Goal: Task Accomplishment & Management: Use online tool/utility

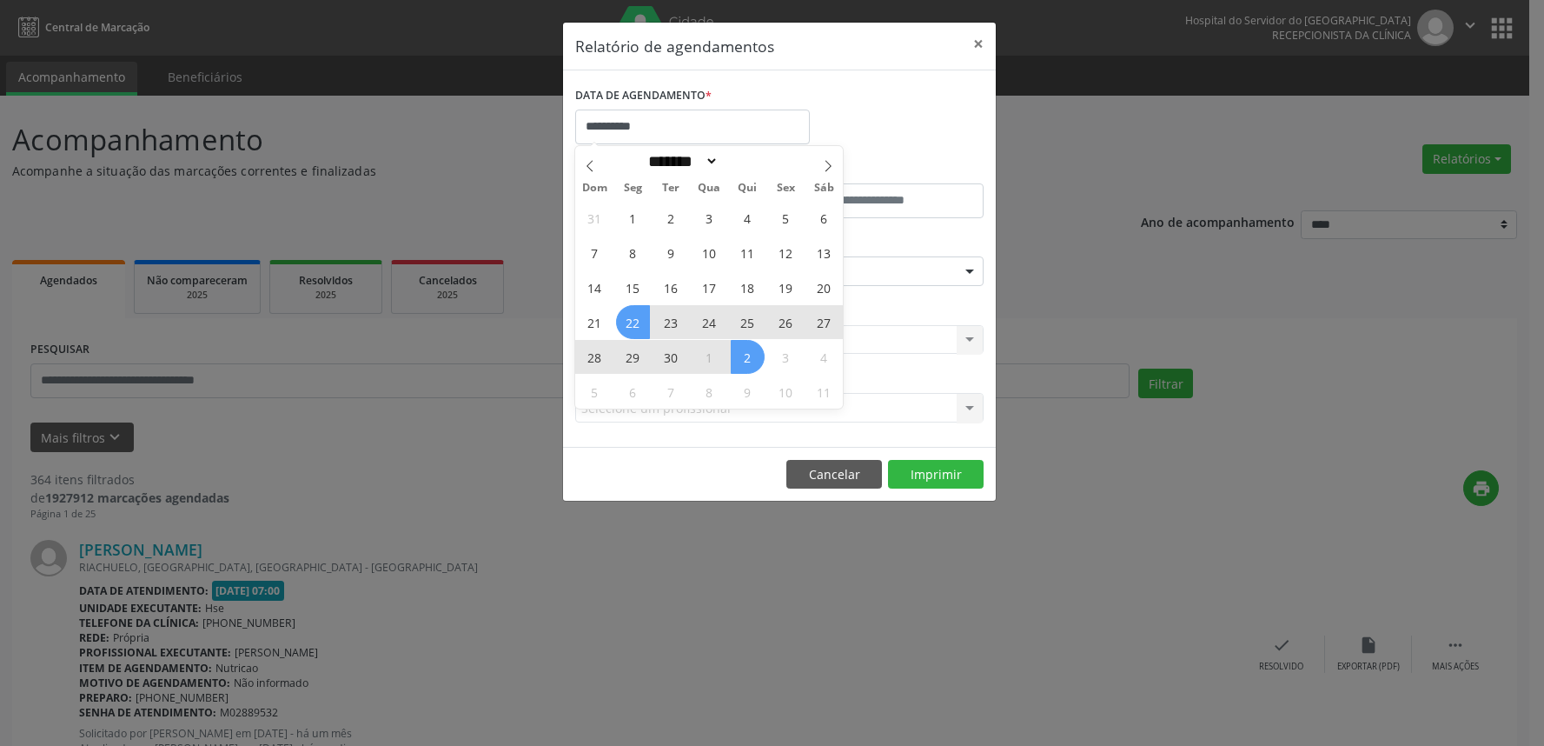
select select "*"
click at [780, 330] on span "26" at bounding box center [786, 322] width 34 height 34
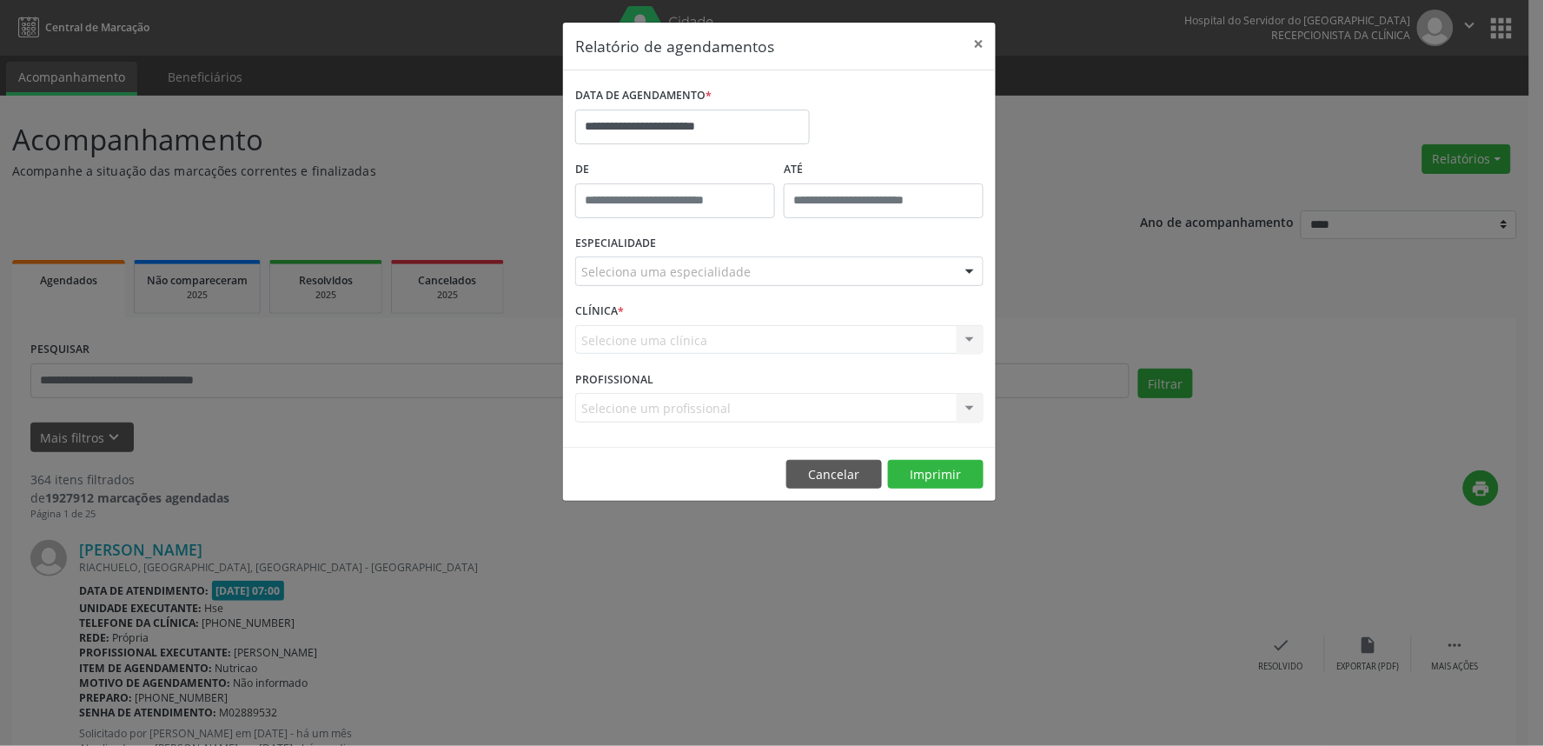
click at [773, 276] on div "Seleciona uma especialidade" at bounding box center [779, 271] width 408 height 30
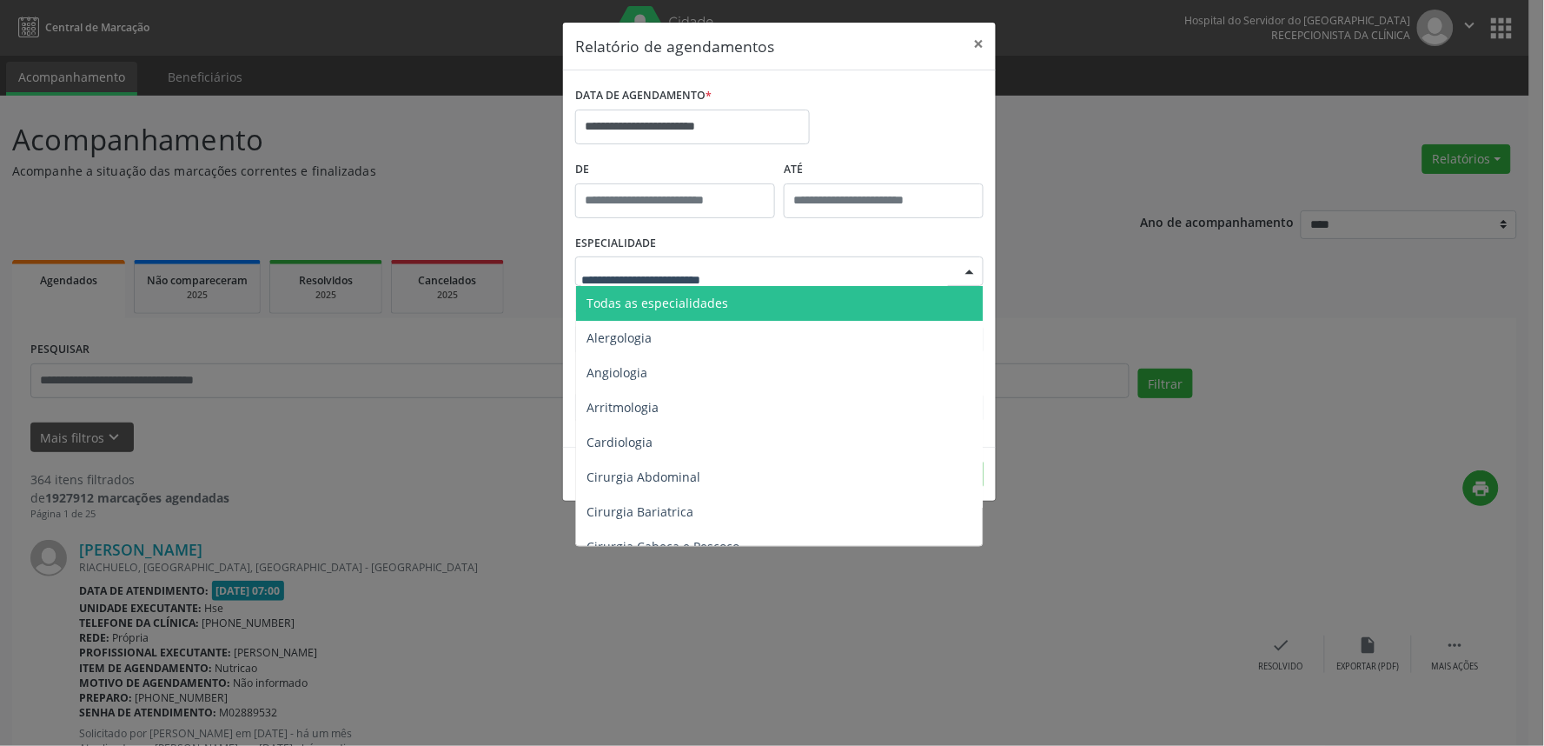
click at [769, 302] on span "Todas as especialidades" at bounding box center [780, 303] width 409 height 35
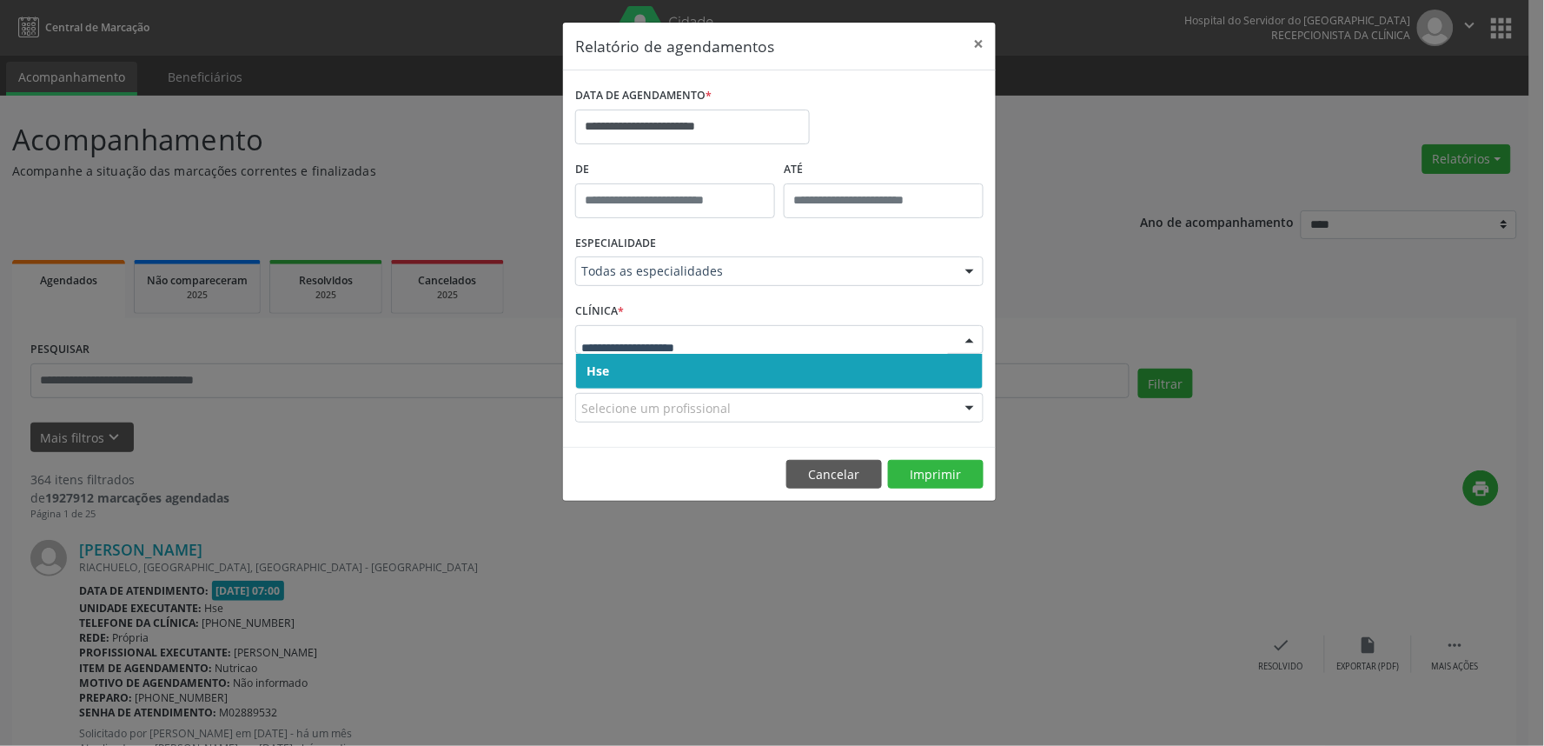
click at [713, 369] on span "Hse" at bounding box center [779, 371] width 407 height 35
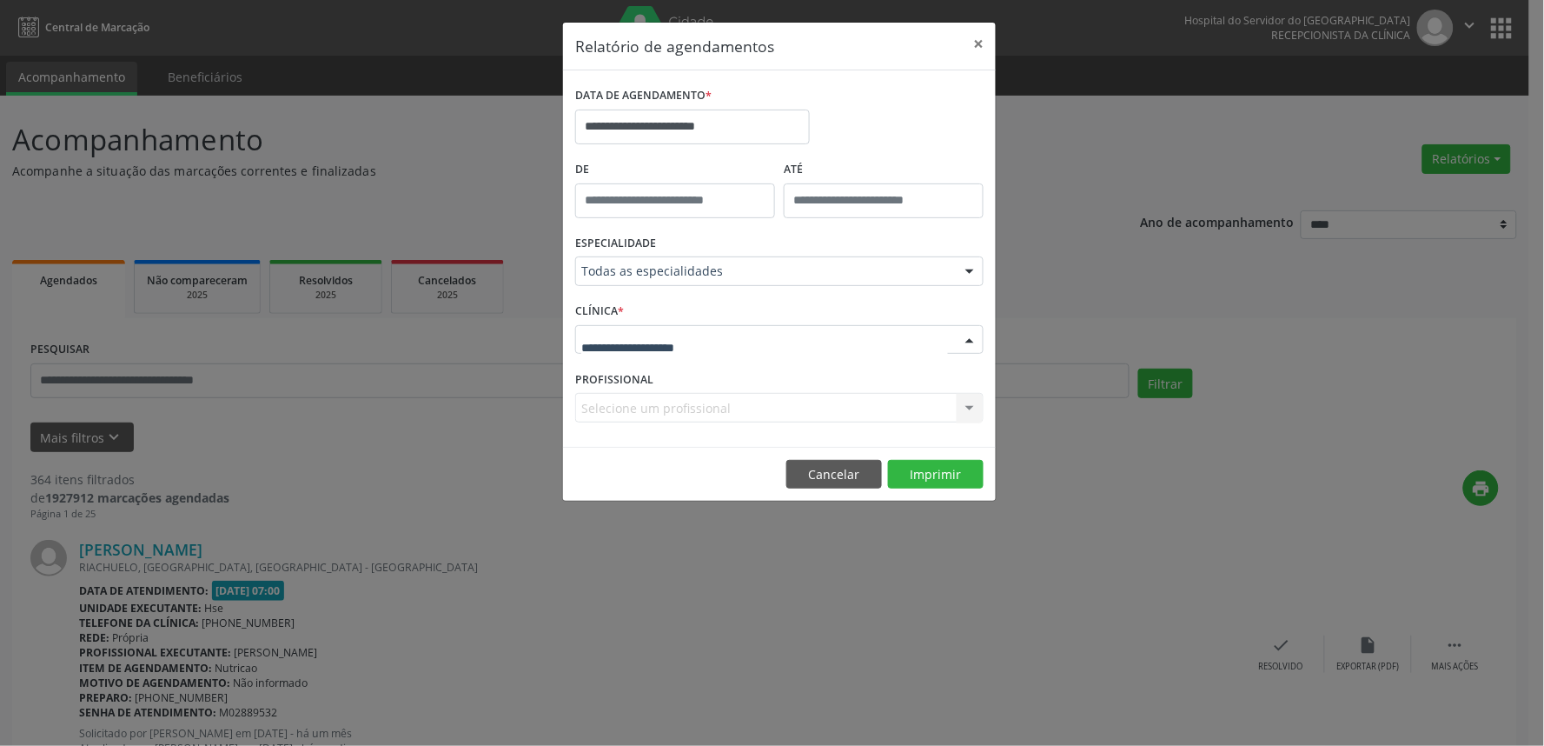
click at [711, 340] on div at bounding box center [779, 340] width 408 height 30
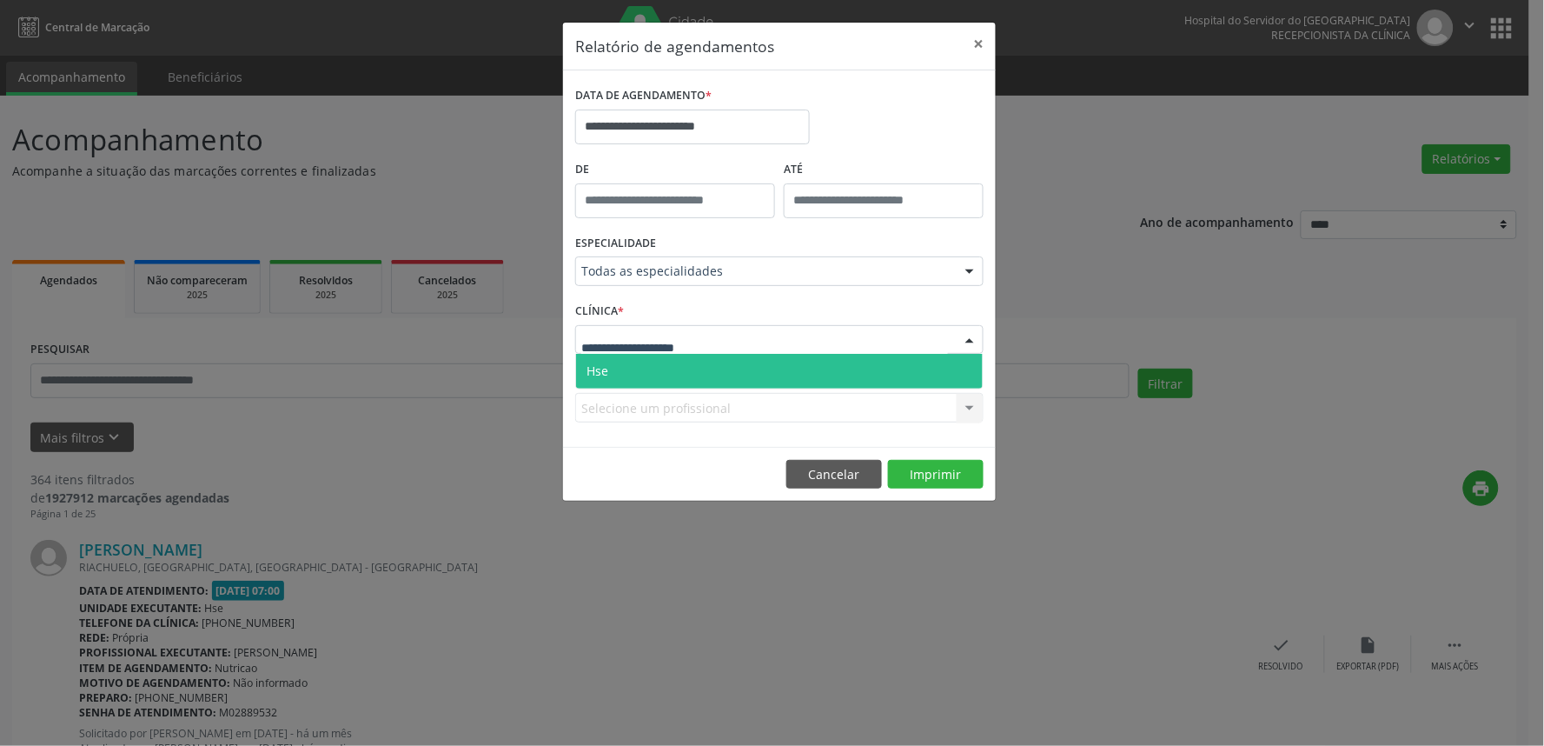
click at [709, 378] on span "Hse" at bounding box center [779, 371] width 407 height 35
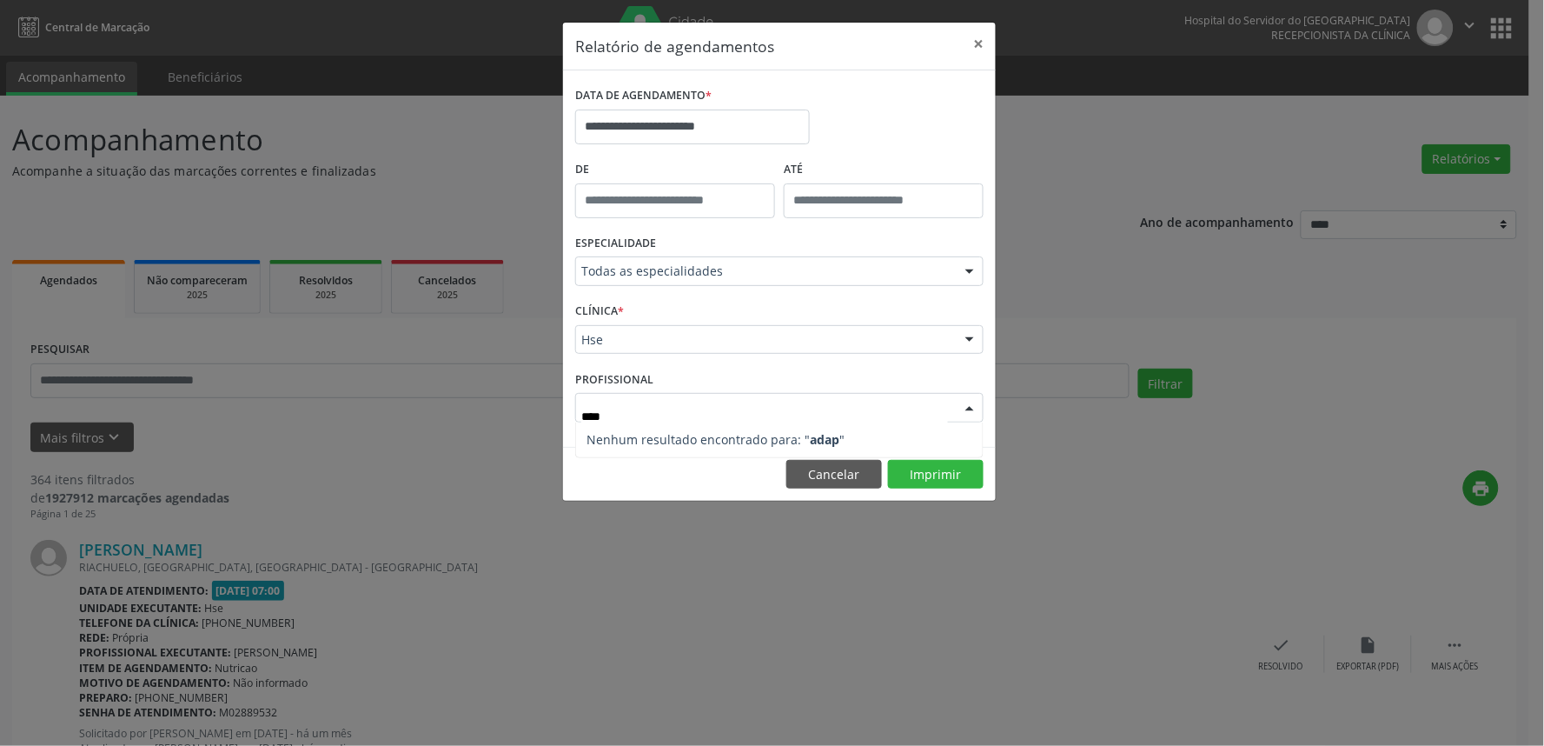
type input "***"
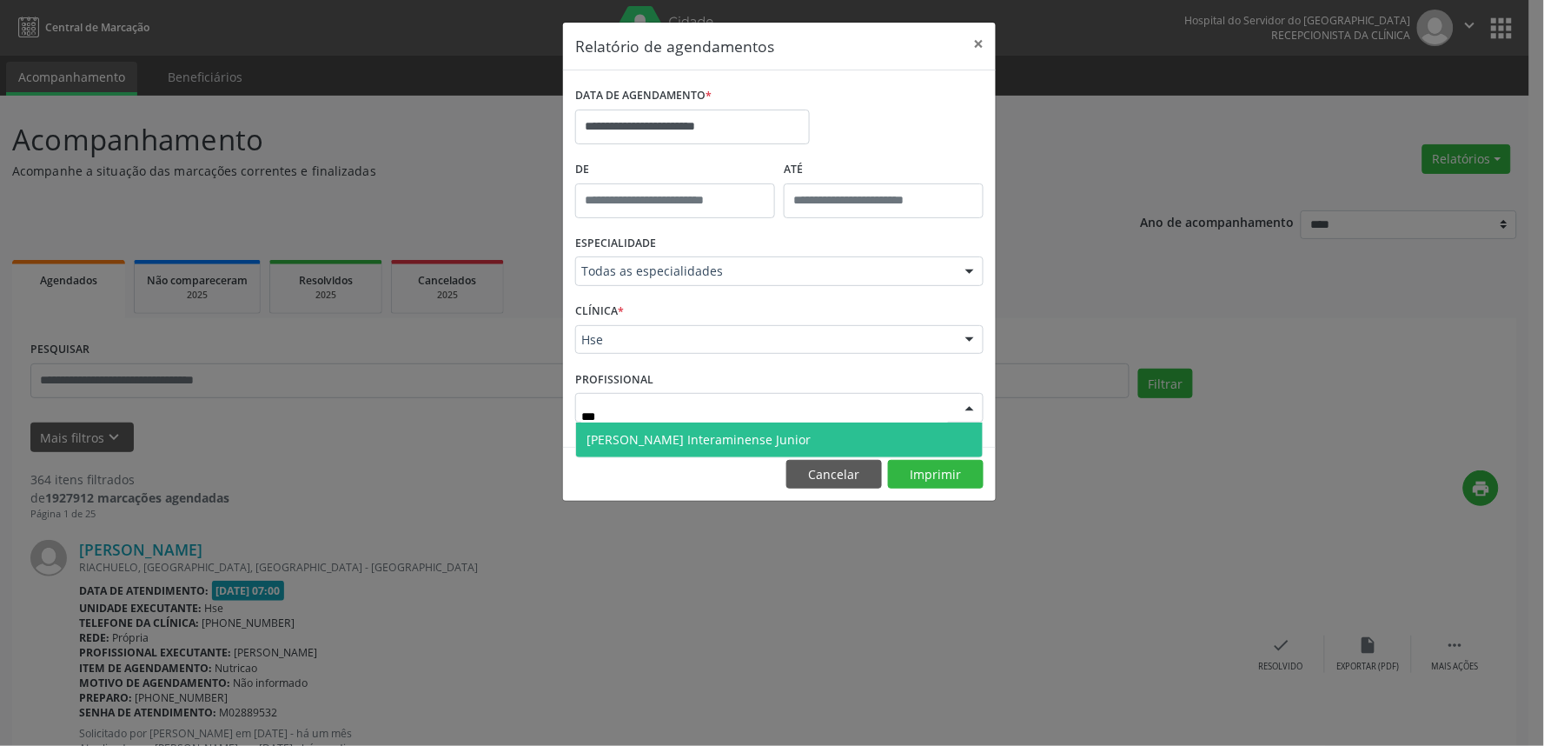
click at [922, 426] on span "[PERSON_NAME] Interaminense Junior" at bounding box center [779, 439] width 407 height 35
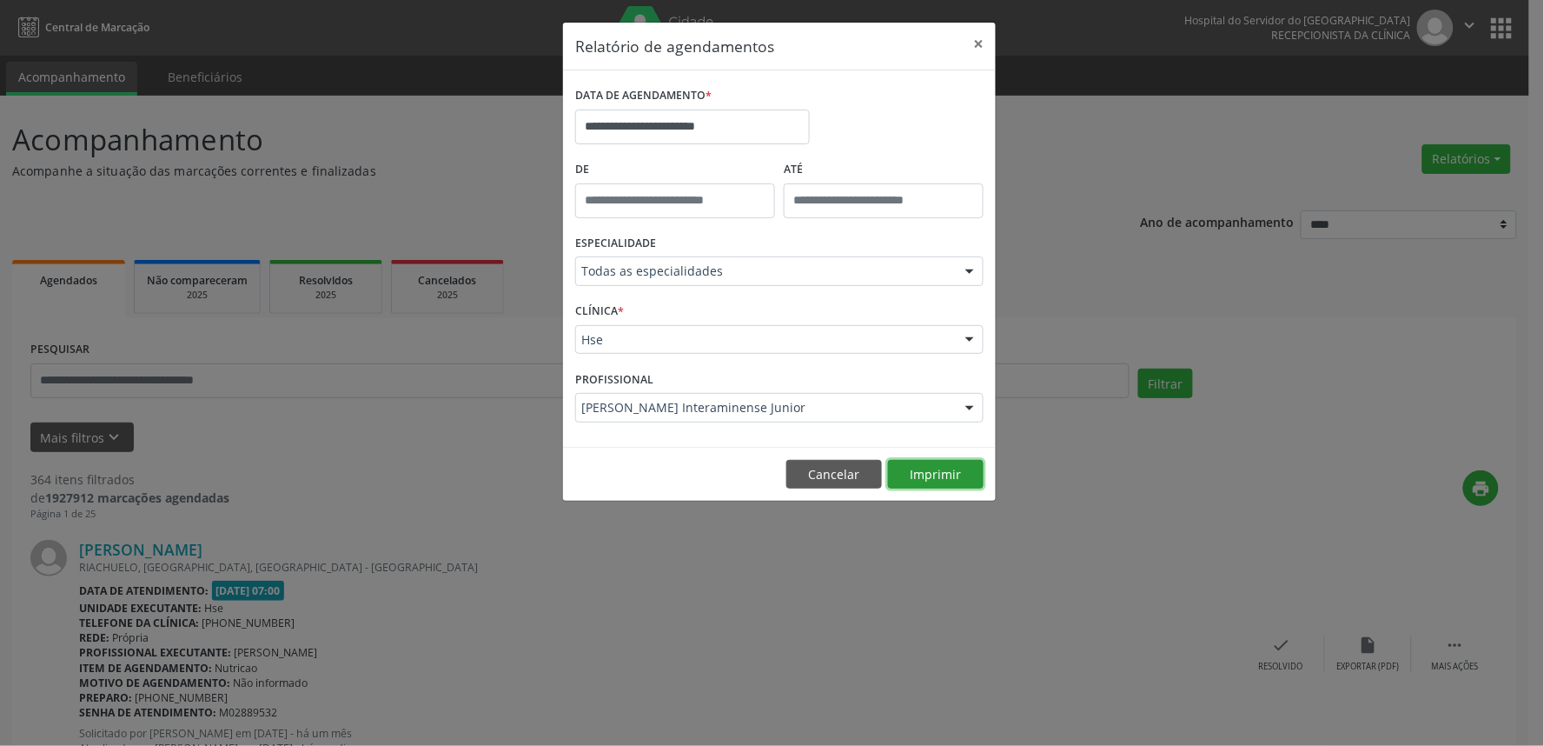
click at [957, 481] on button "Imprimir" at bounding box center [936, 475] width 96 height 30
click at [721, 123] on input "**********" at bounding box center [692, 126] width 235 height 35
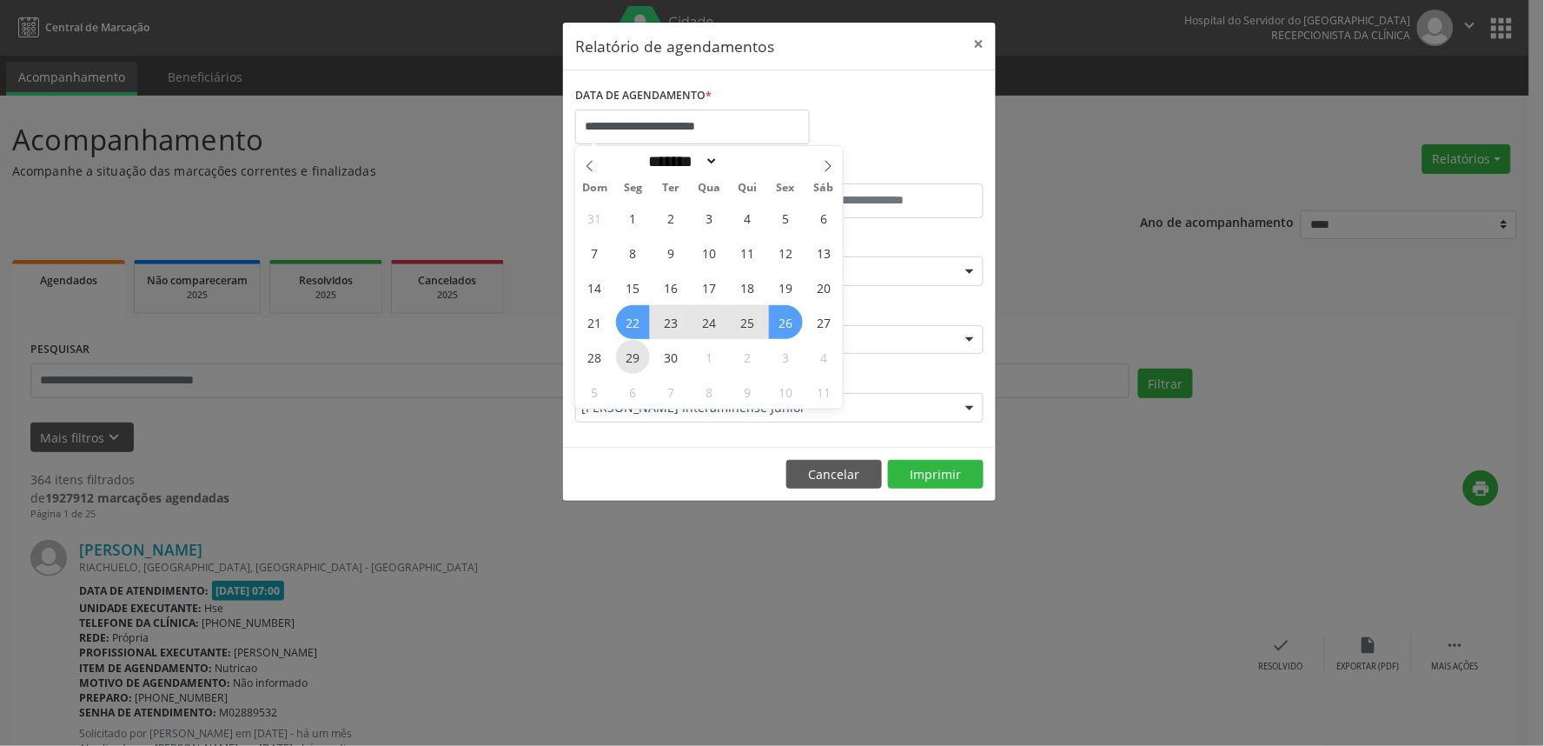
click at [635, 356] on span "29" at bounding box center [633, 357] width 34 height 34
type input "**********"
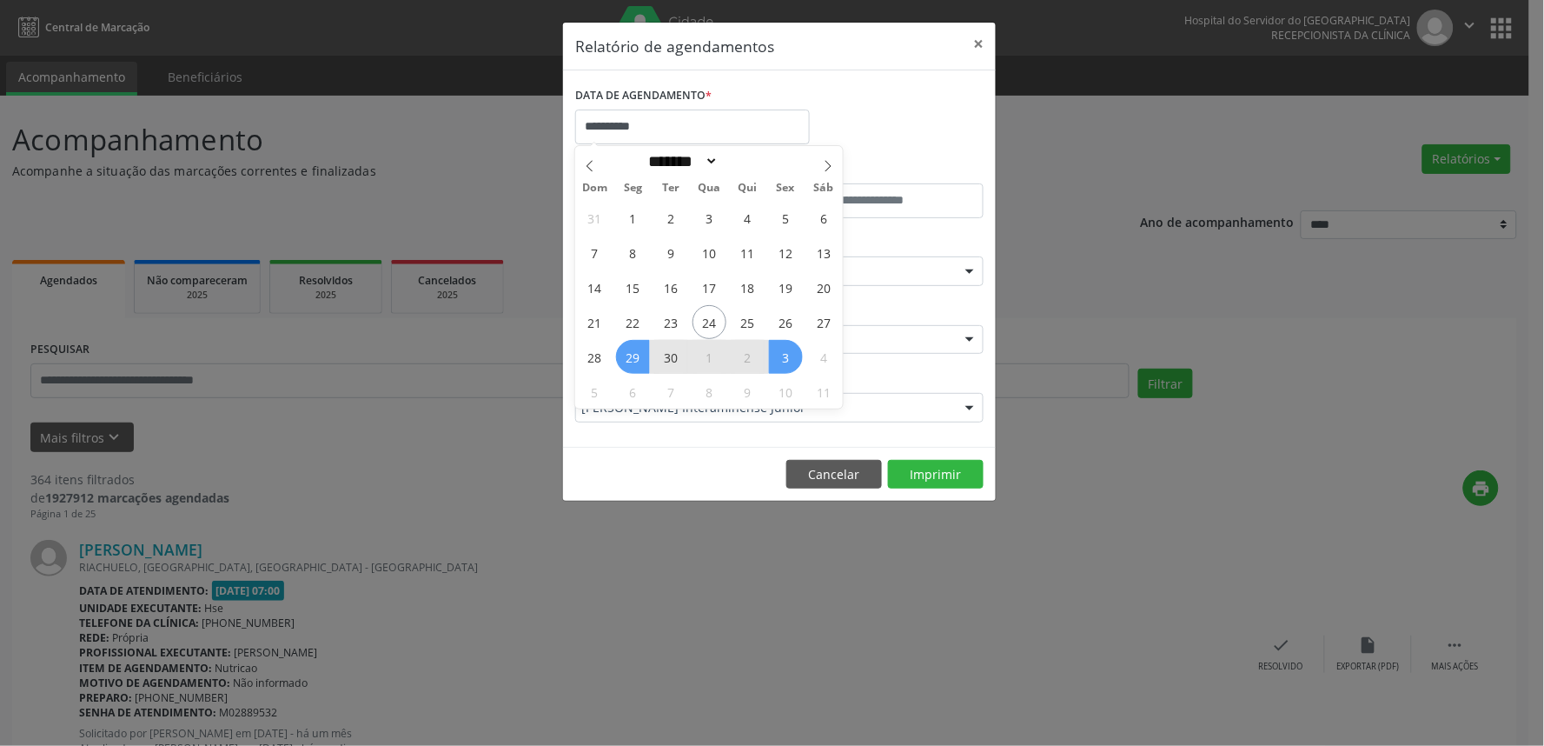
click at [791, 355] on span "3" at bounding box center [786, 357] width 34 height 34
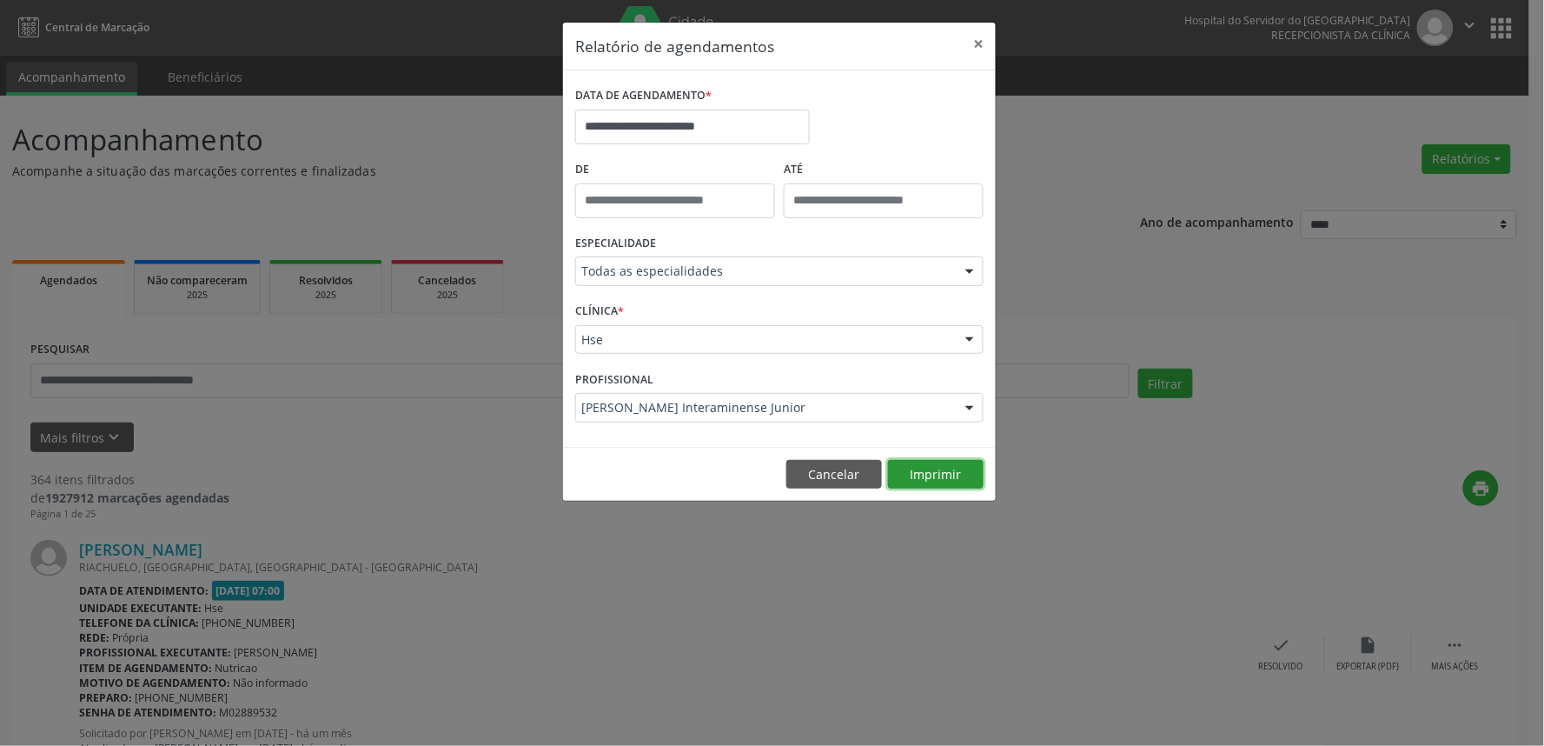
click at [945, 461] on button "Imprimir" at bounding box center [936, 475] width 96 height 30
click at [718, 122] on input "**********" at bounding box center [692, 126] width 235 height 35
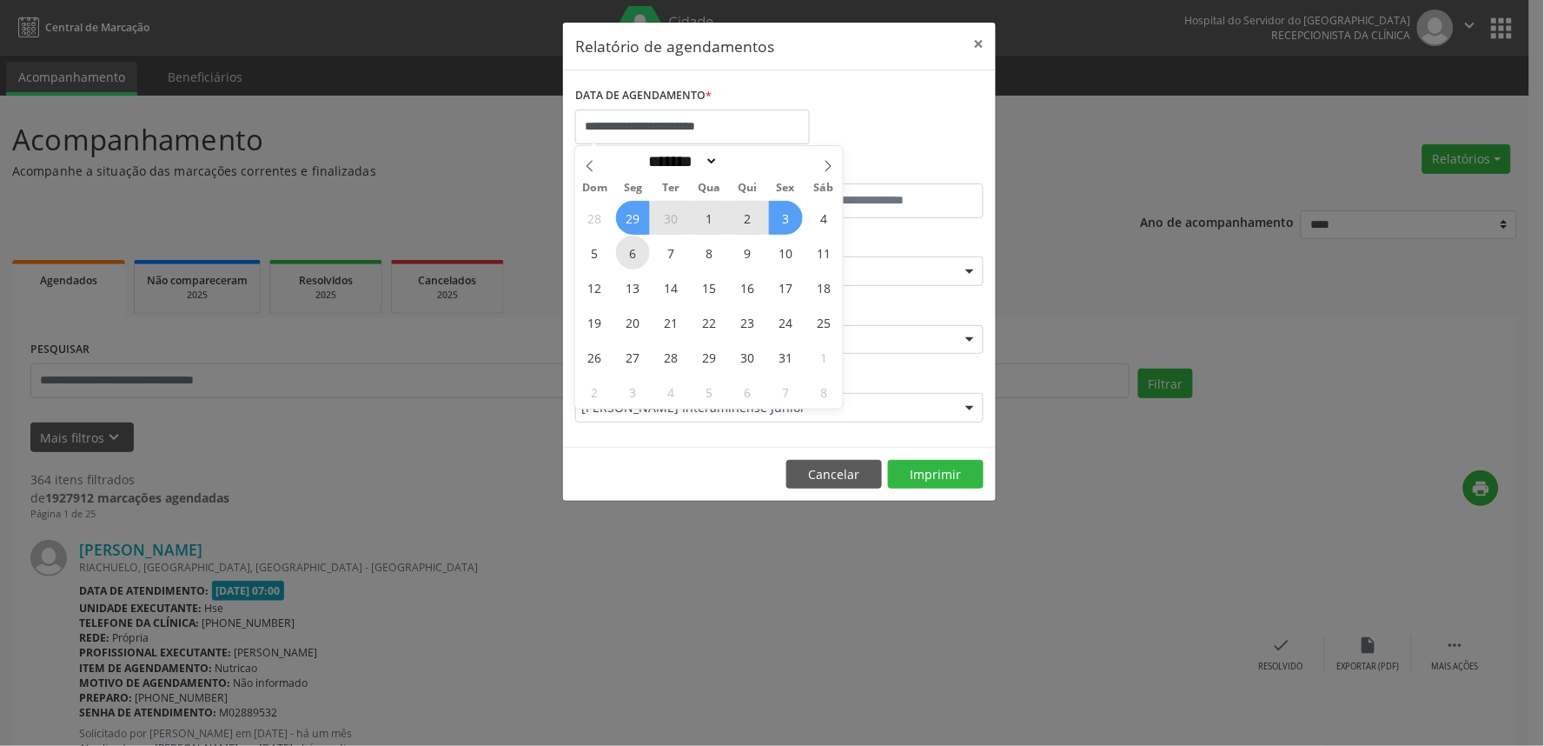
click at [632, 250] on span "6" at bounding box center [633, 253] width 34 height 34
type input "**********"
click at [789, 253] on span "10" at bounding box center [786, 253] width 34 height 34
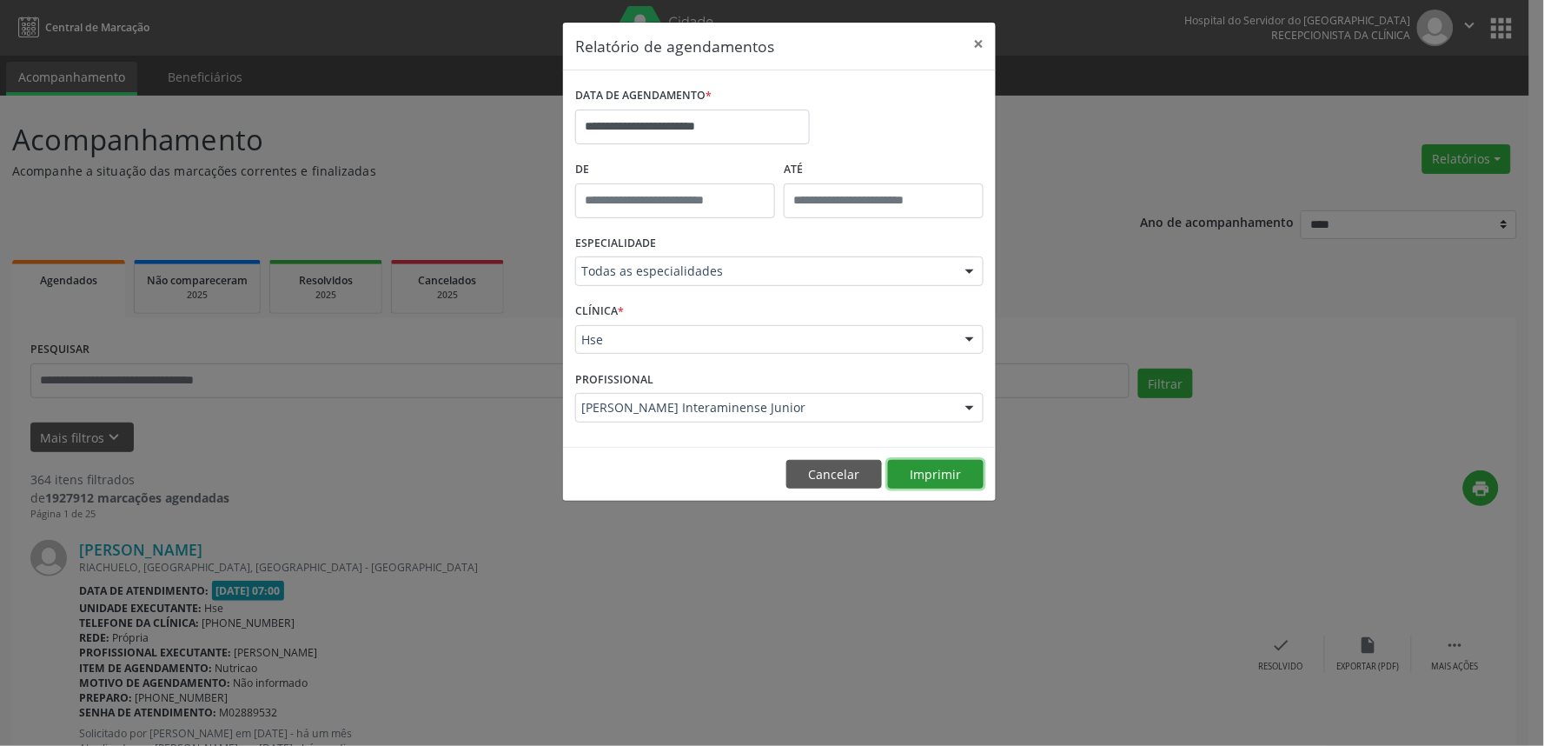
click at [970, 469] on button "Imprimir" at bounding box center [936, 475] width 96 height 30
click at [834, 478] on button "Cancelar" at bounding box center [834, 475] width 96 height 30
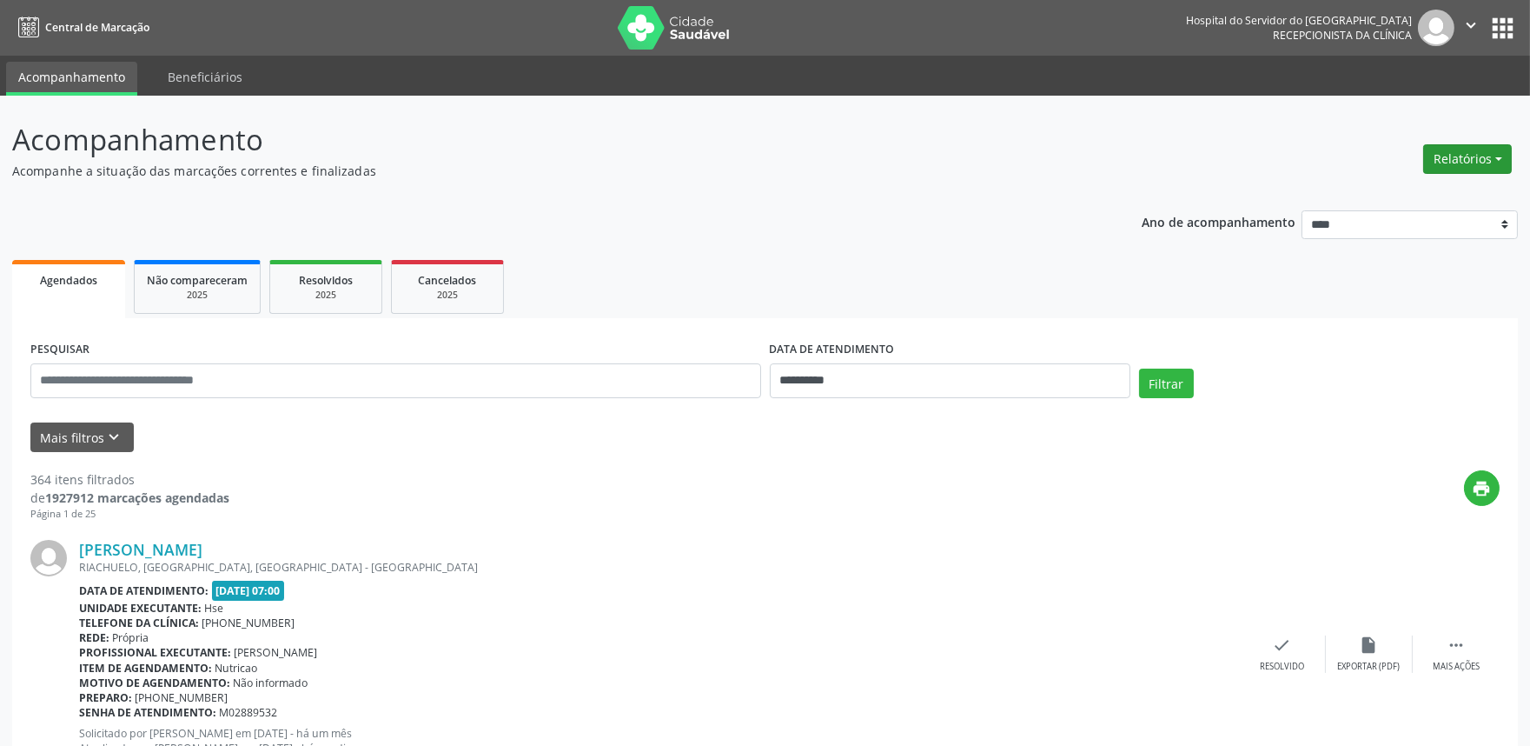
click at [1474, 157] on button "Relatórios" at bounding box center [1467, 159] width 89 height 30
click at [1434, 186] on link "Agendamentos" at bounding box center [1418, 195] width 187 height 24
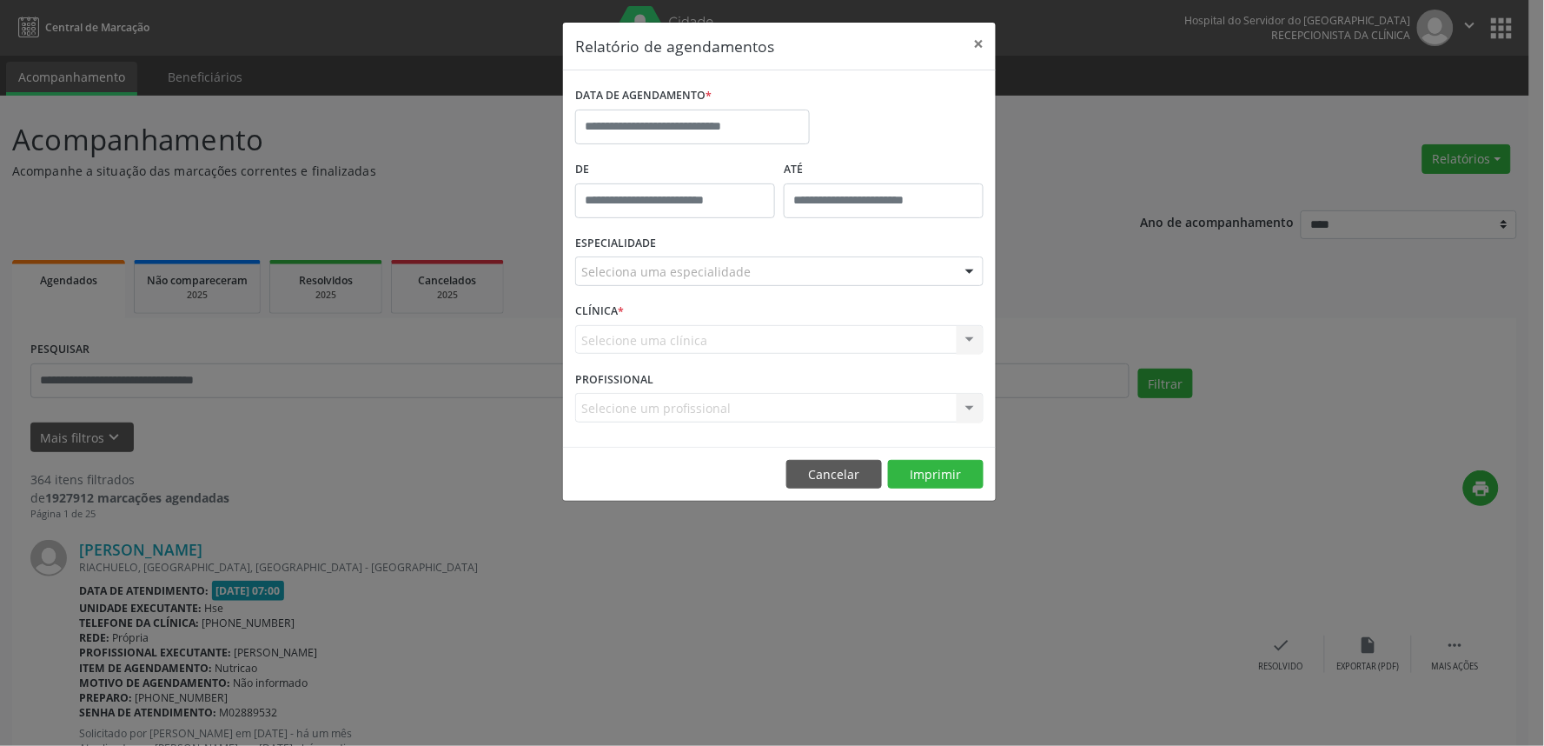
drag, startPoint x: 632, startPoint y: 76, endPoint x: 633, endPoint y: 101, distance: 24.3
click at [631, 76] on div "DATA DE AGENDAMENTO * De ATÉ ESPECIALIDADE Seleciona uma especialidade Todas as…" at bounding box center [779, 258] width 433 height 376
click at [631, 113] on input "text" at bounding box center [692, 126] width 235 height 35
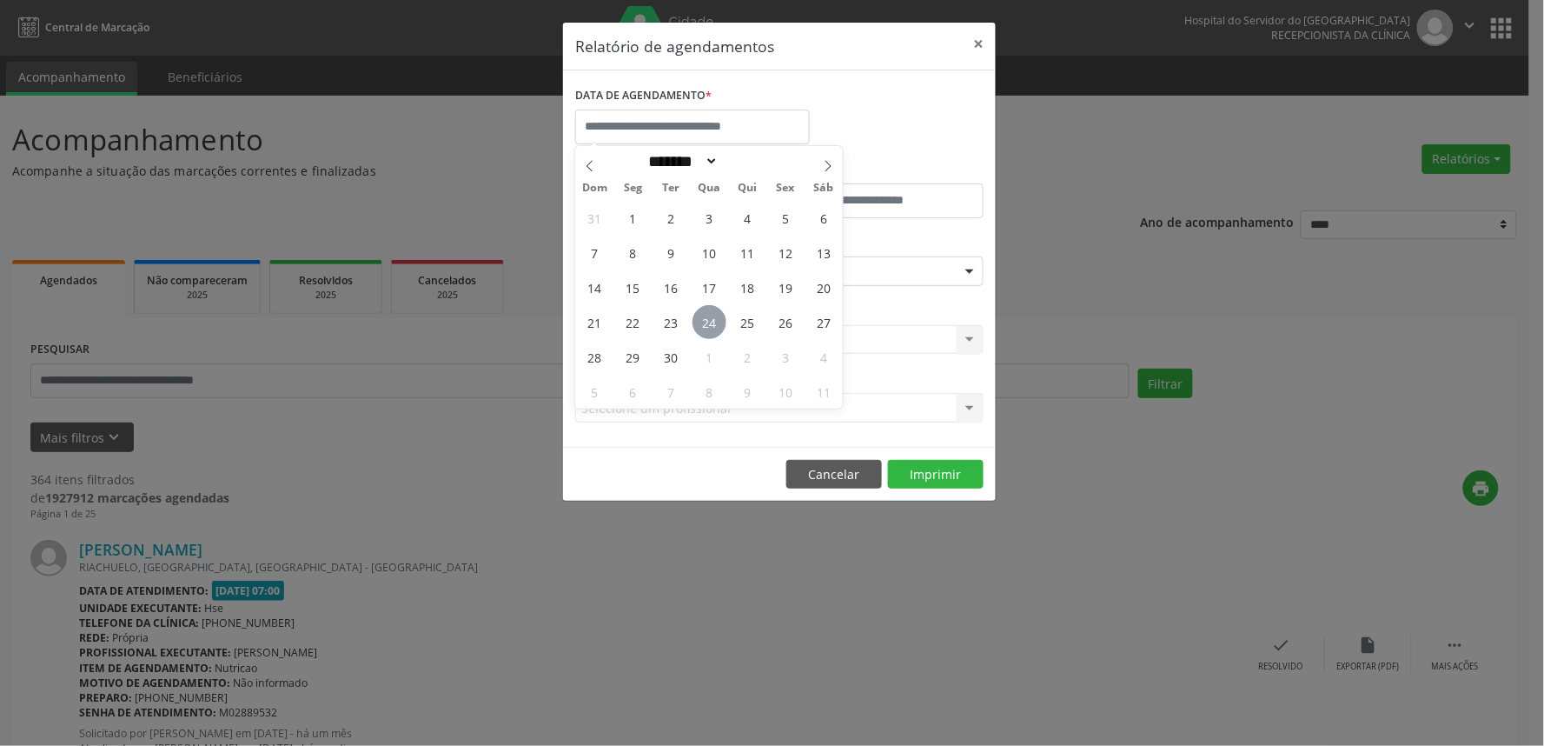
click at [700, 320] on span "24" at bounding box center [710, 322] width 34 height 34
type input "**********"
click at [700, 320] on span "24" at bounding box center [710, 322] width 34 height 34
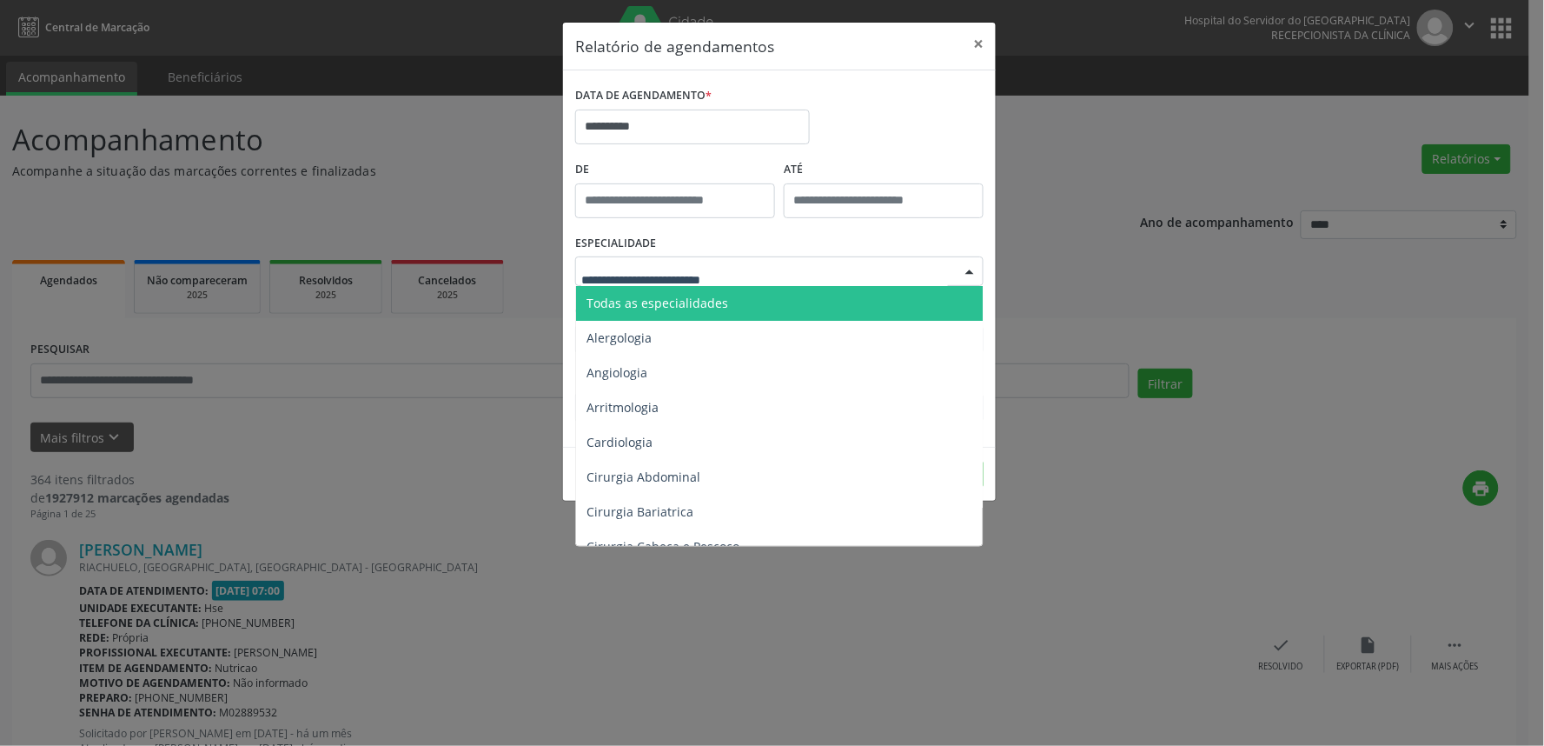
click at [691, 295] on span "Todas as especialidades" at bounding box center [658, 303] width 142 height 17
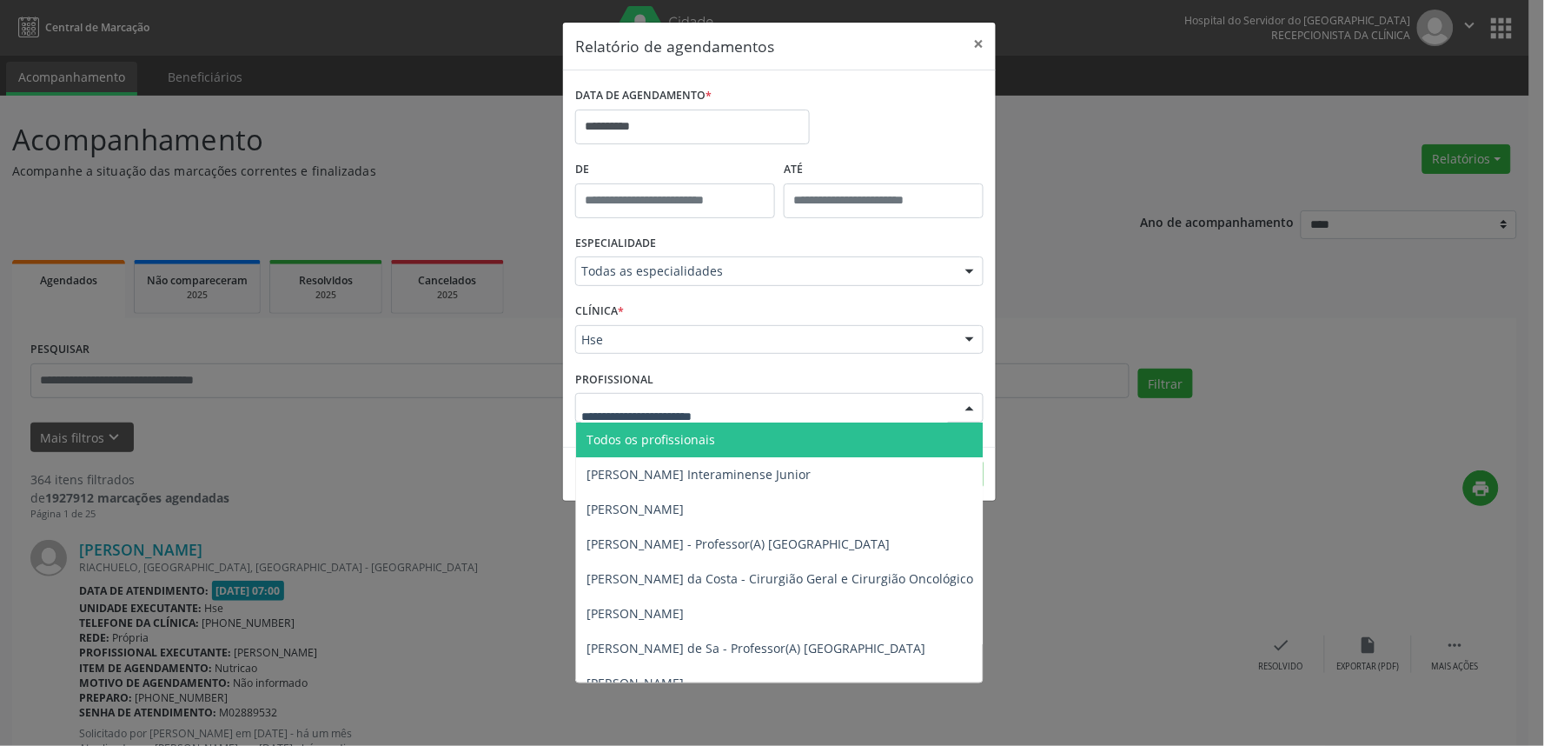
click at [662, 421] on div at bounding box center [779, 408] width 408 height 30
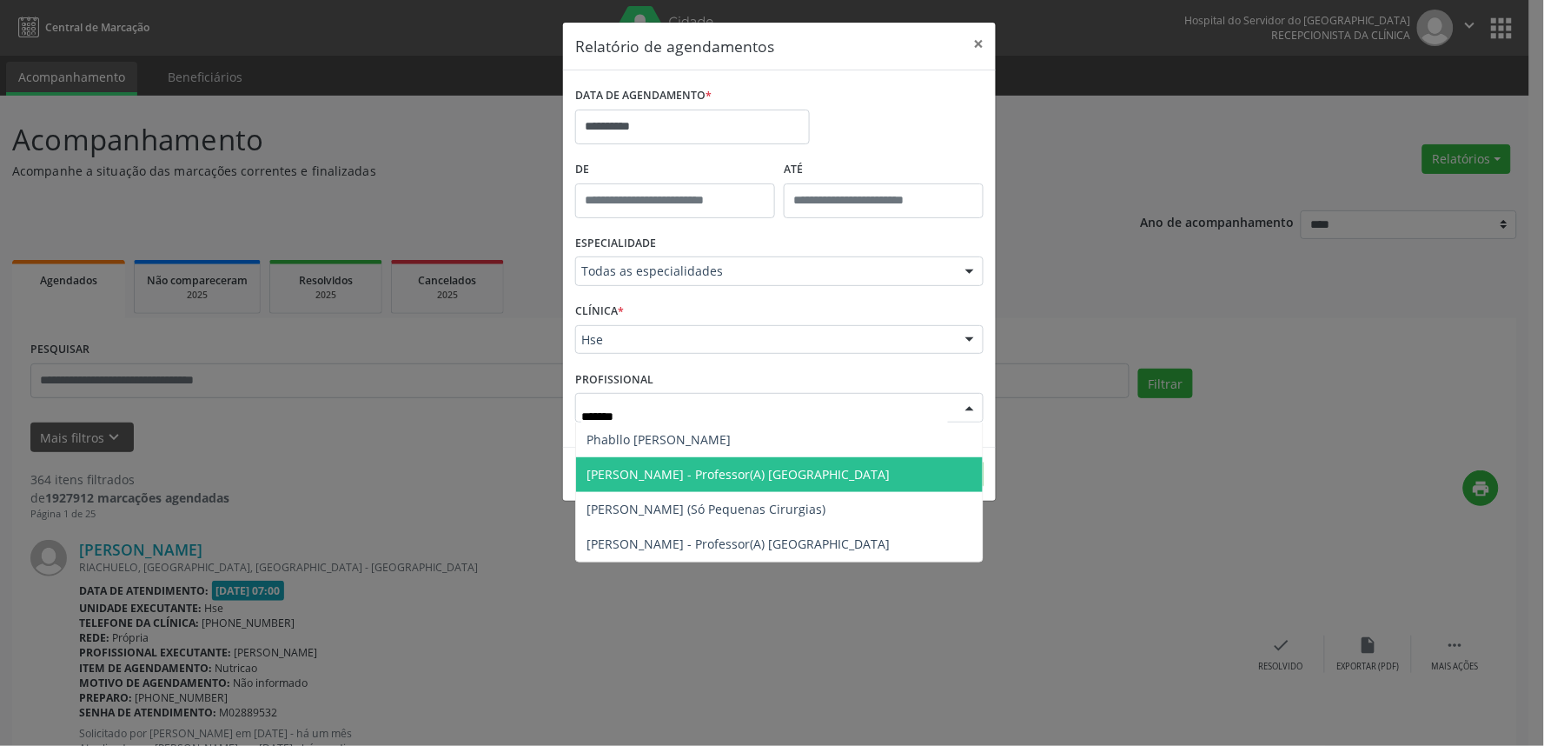
click at [675, 467] on span "[PERSON_NAME] - Professor(A) [GEOGRAPHIC_DATA]" at bounding box center [738, 474] width 303 height 17
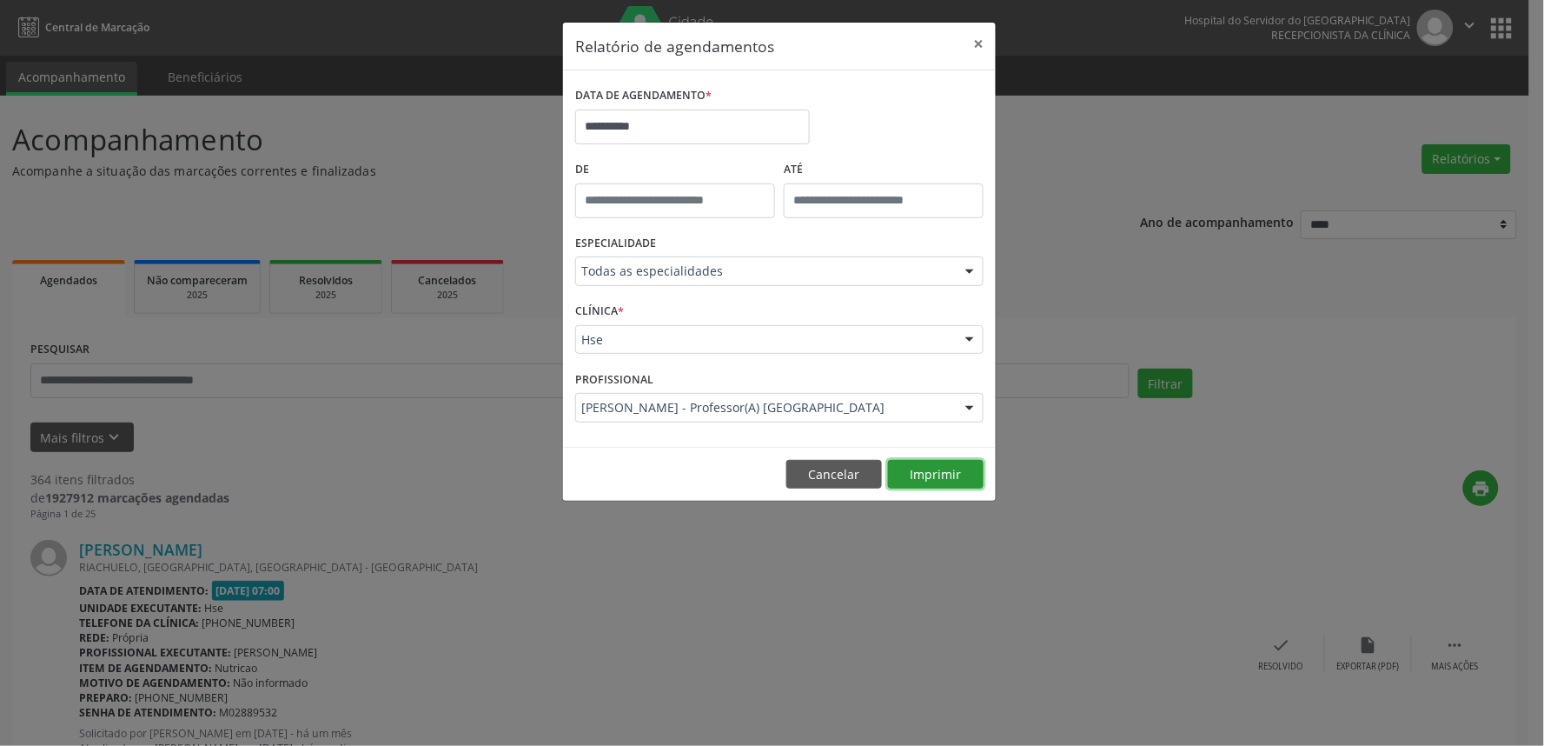
click at [922, 483] on button "Imprimir" at bounding box center [936, 475] width 96 height 30
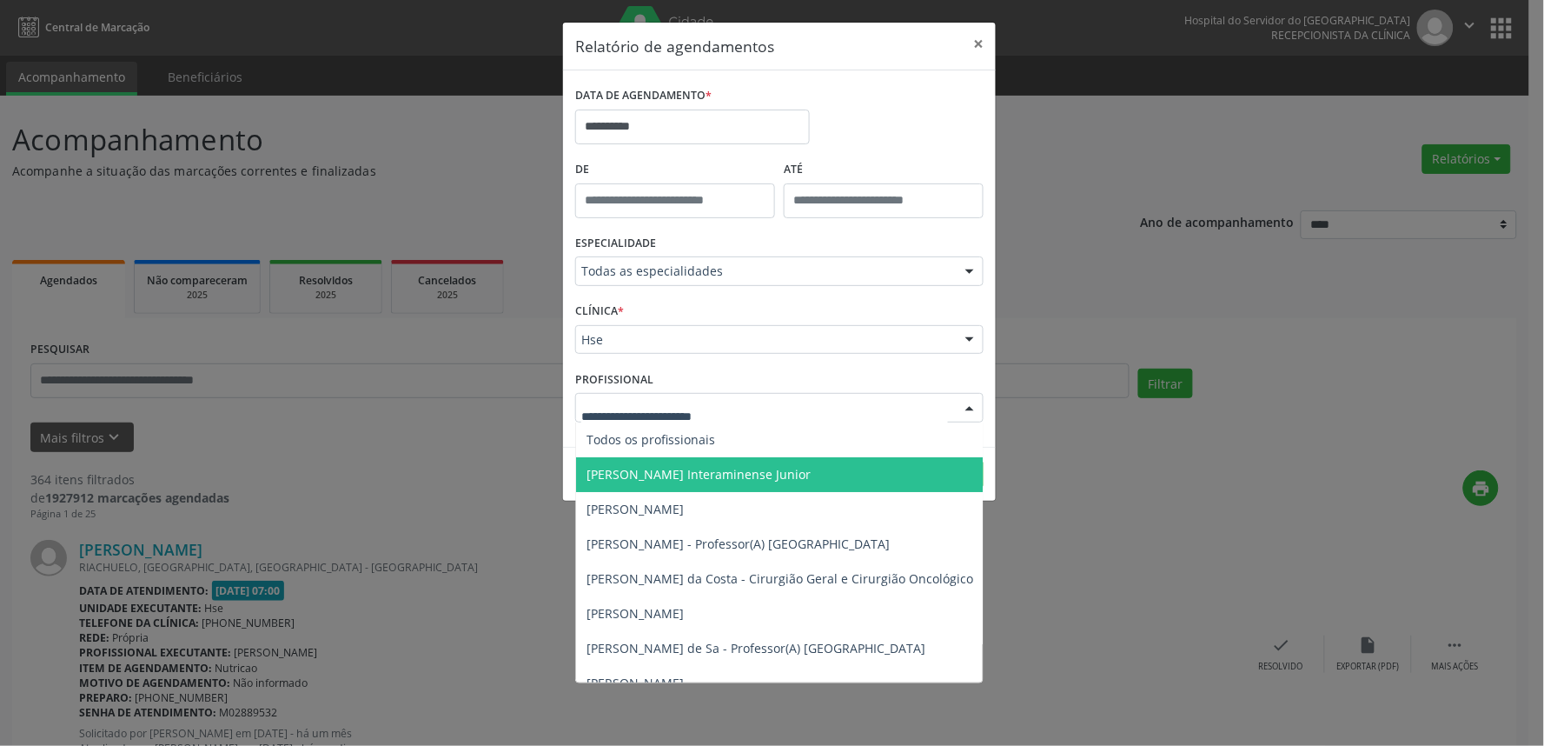
click at [806, 409] on input "text" at bounding box center [764, 416] width 367 height 35
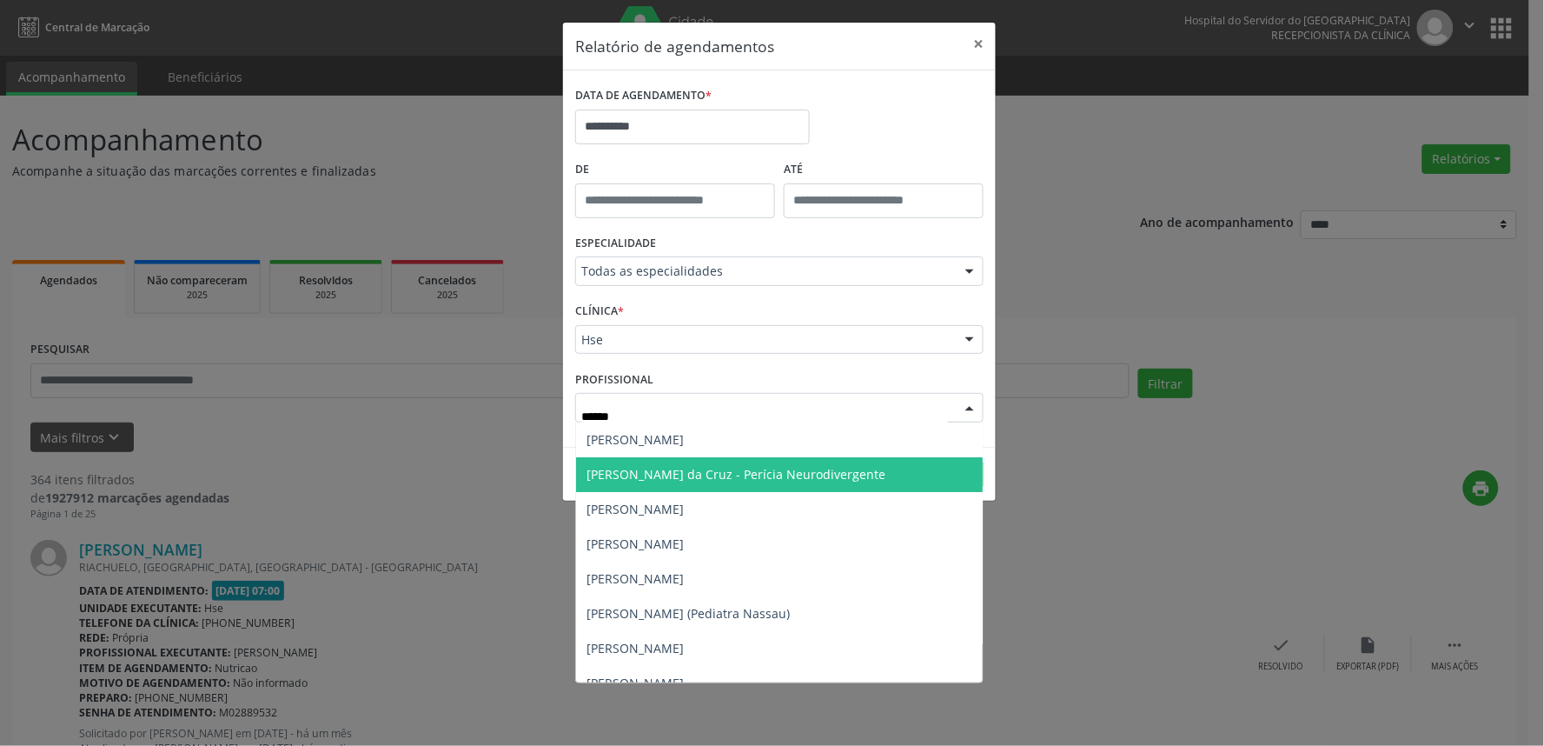
type input "*******"
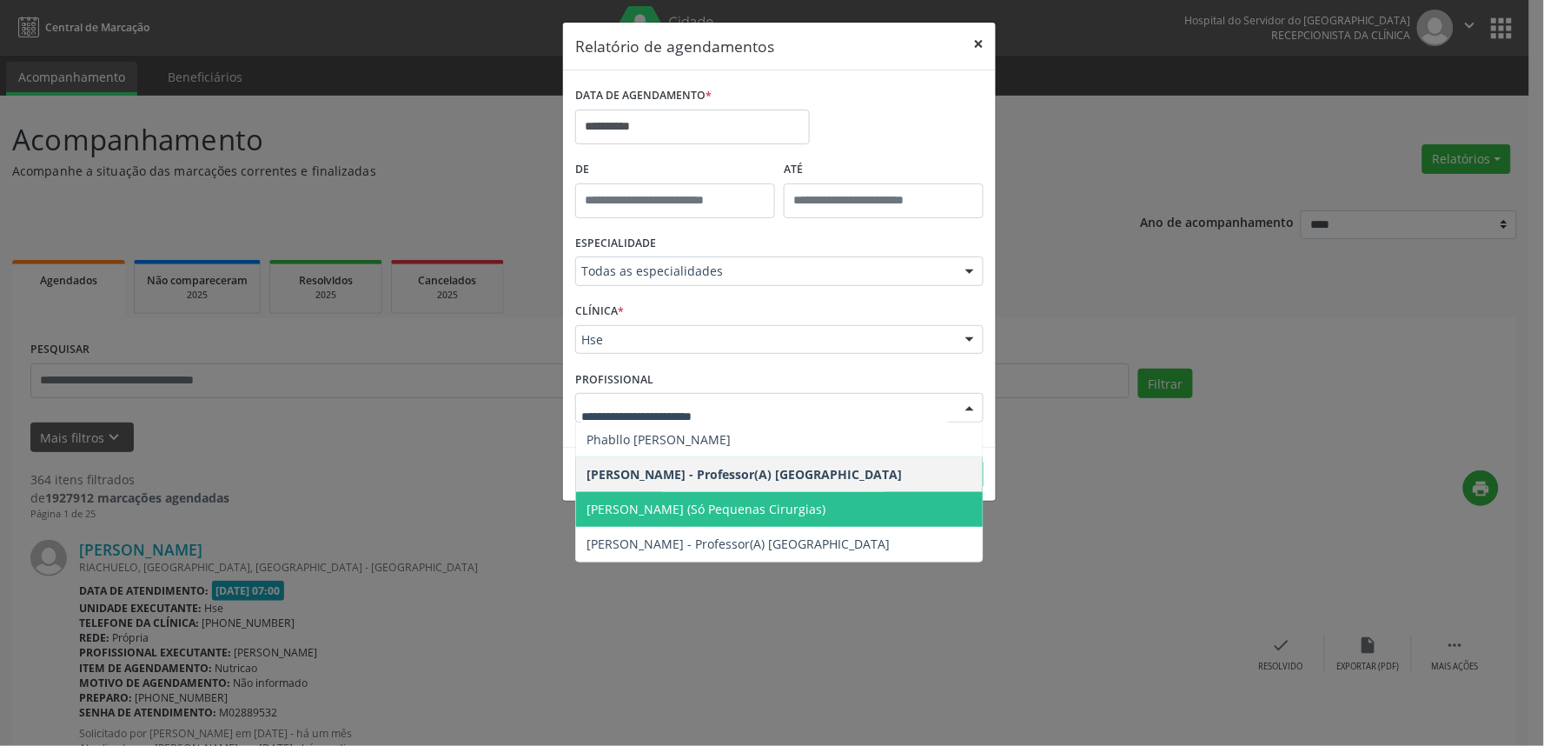
click at [969, 48] on button "×" at bounding box center [978, 44] width 35 height 43
